Goal: Navigation & Orientation: Find specific page/section

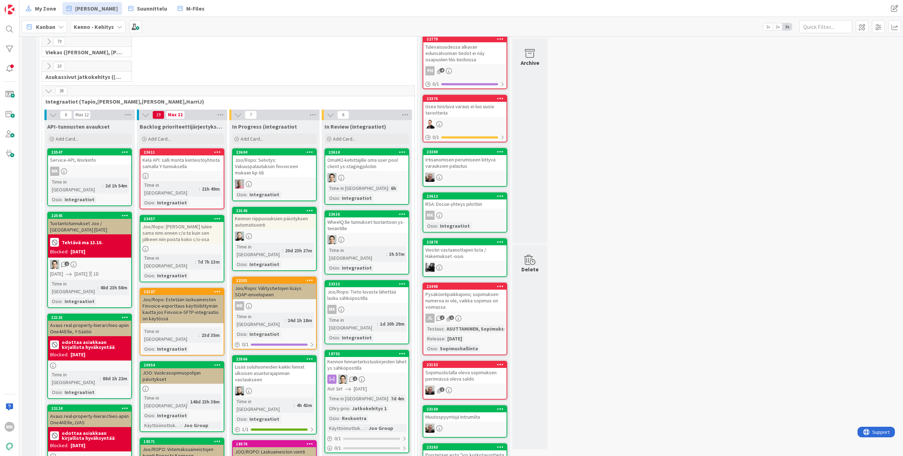
scroll to position [255, 0]
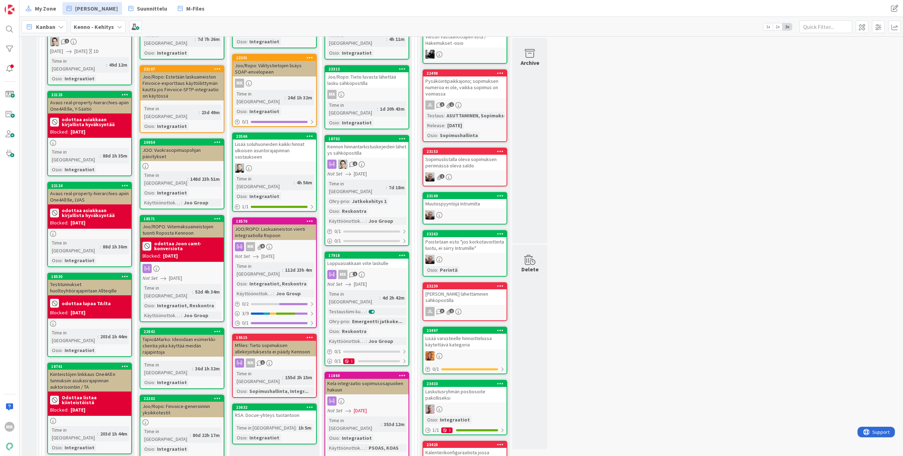
scroll to position [446, 0]
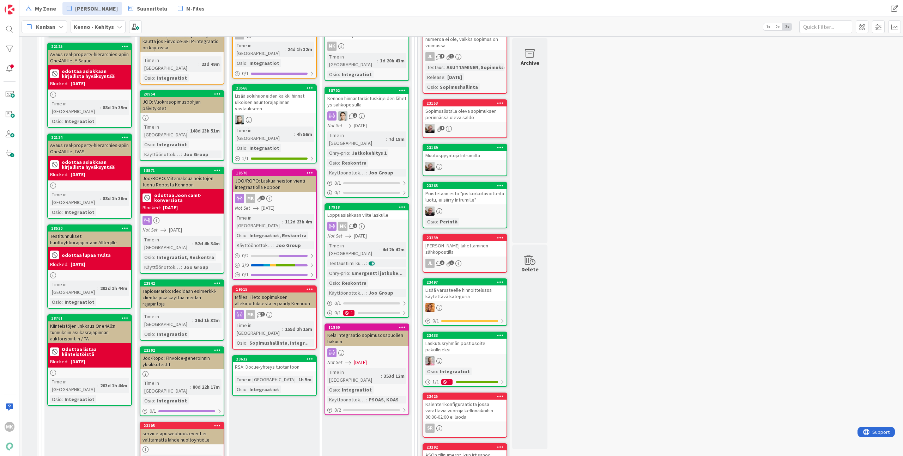
click at [264, 362] on div "RSA: Docue-yhteys tuotantoon" at bounding box center [274, 366] width 83 height 9
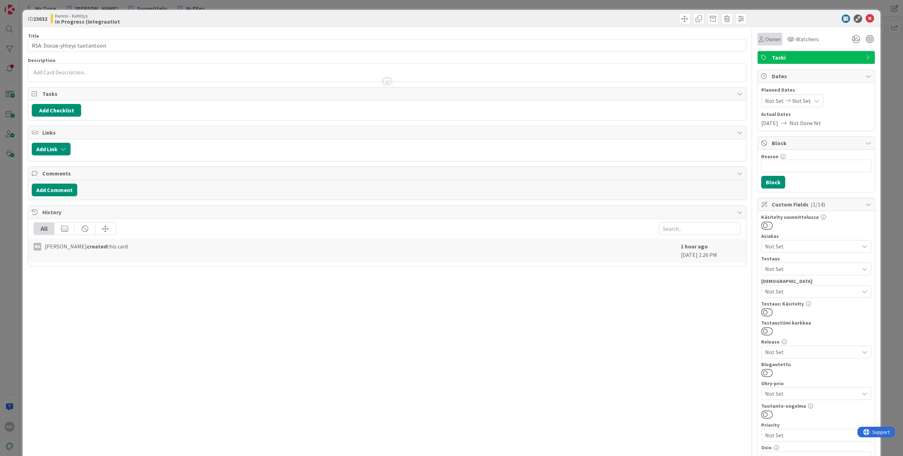
click at [765, 39] on span "Owner" at bounding box center [773, 39] width 16 height 8
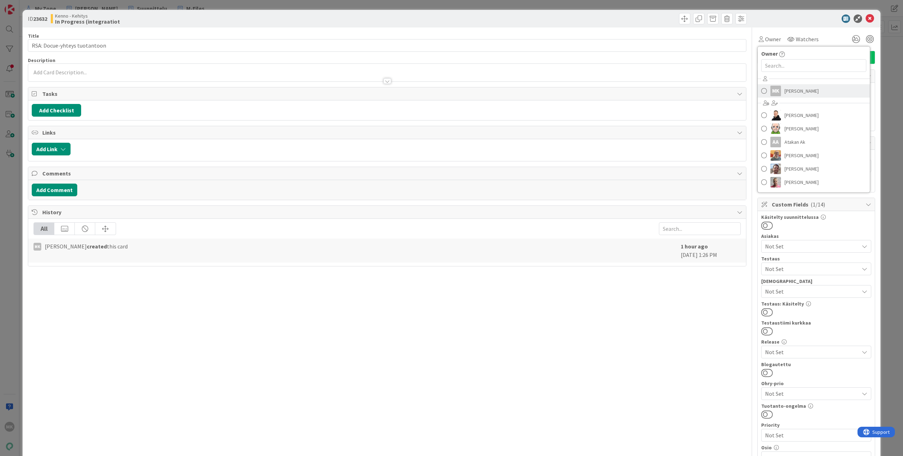
click at [793, 91] on span "[PERSON_NAME]" at bounding box center [801, 91] width 34 height 11
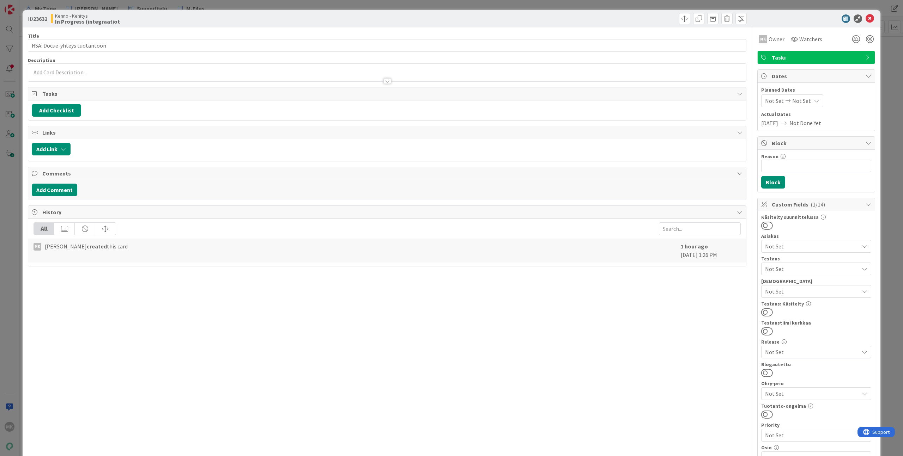
click at [505, 309] on div "Title 28 / 128 RSA: Docue-yhteys tuotantoon Description MK Owner Watchers Taski…" at bounding box center [387, 338] width 718 height 621
click at [152, 8] on div "ID 23632 Kenno - Kehitys In Progress (integraatiot Title 28 / 128 RSA: Docue-yh…" at bounding box center [451, 228] width 903 height 456
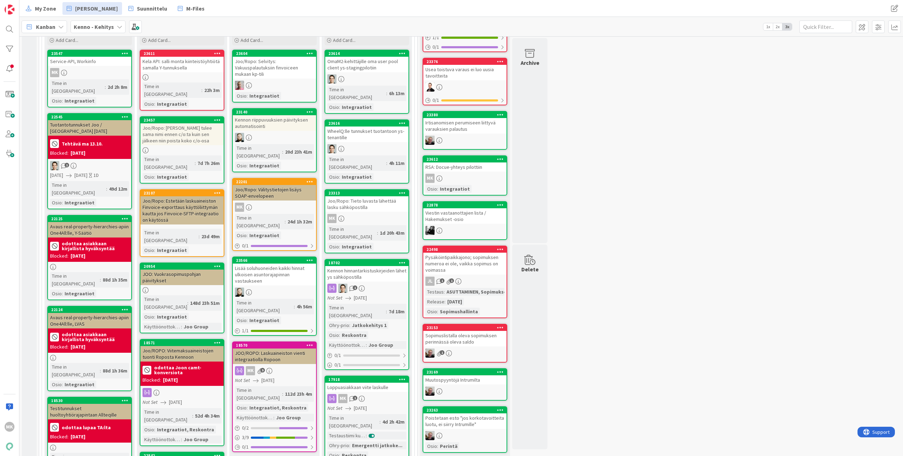
scroll to position [263, 0]
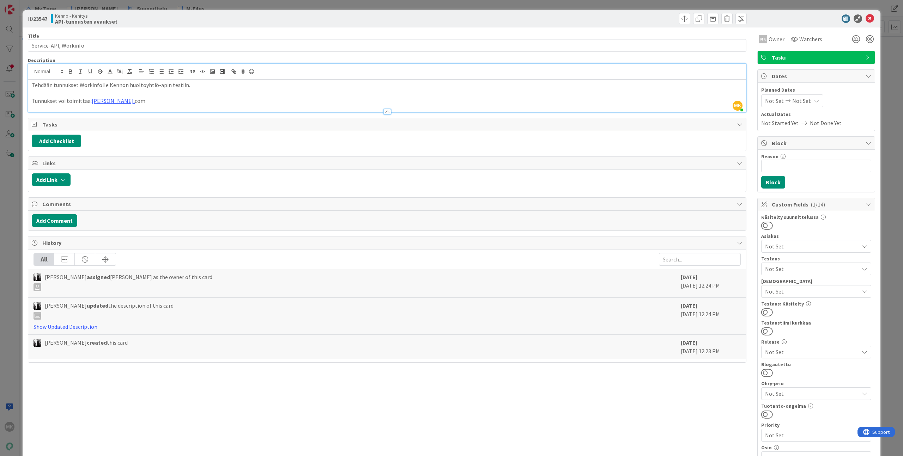
scroll to position [150, 0]
